Goal: Find specific page/section: Find specific page/section

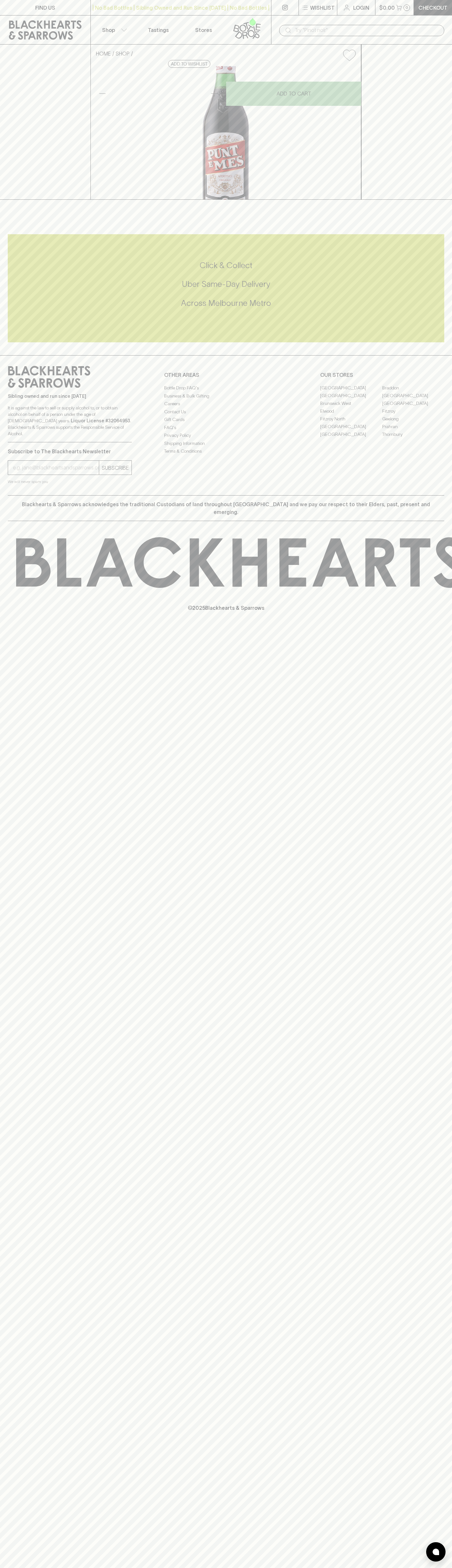
click at [394, 29] on input "text" at bounding box center [366, 30] width 144 height 10
click at [437, 1367] on div "FIND US | No Bad Bottles | Sibling Owned and Run Since [DATE] | No Bad Bottles …" at bounding box center [226, 784] width 452 height 1568
click at [149, 1567] on html "FIND US | No Bad Bottles | Sibling Owned and Run Since [DATE] | No Bad Bottles …" at bounding box center [226, 784] width 452 height 1568
click at [1, 1021] on div "FIND US | No Bad Bottles | Sibling Owned and Run Since [DATE] | No Bad Bottles …" at bounding box center [226, 784] width 452 height 1568
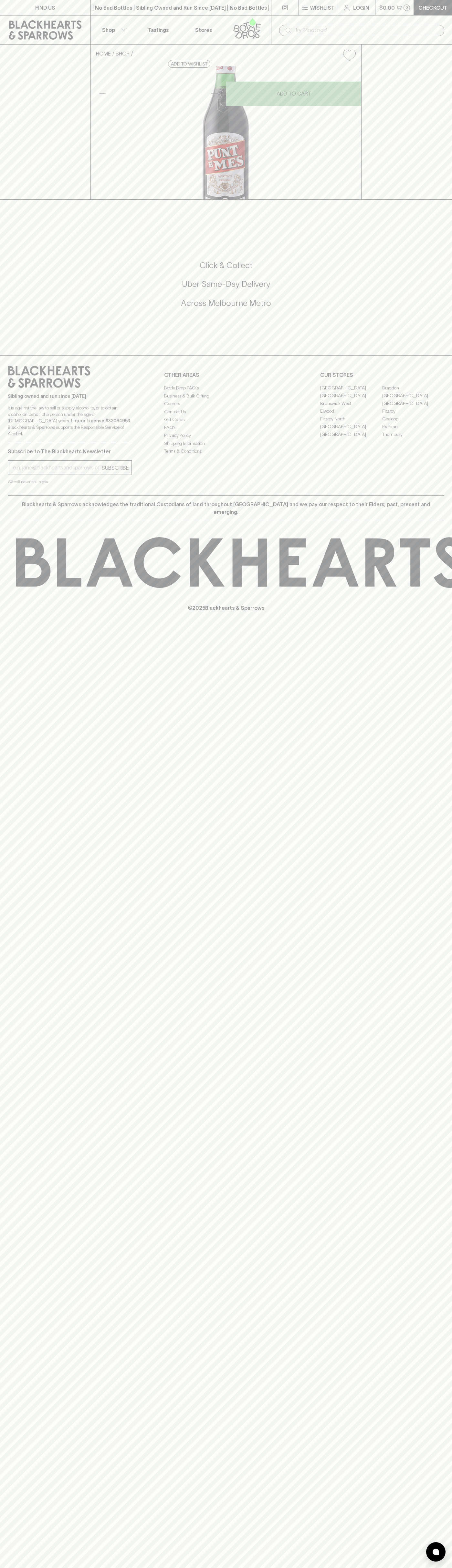
click at [413, 399] on link "[GEOGRAPHIC_DATA]" at bounding box center [413, 395] width 62 height 8
